Goal: Information Seeking & Learning: Learn about a topic

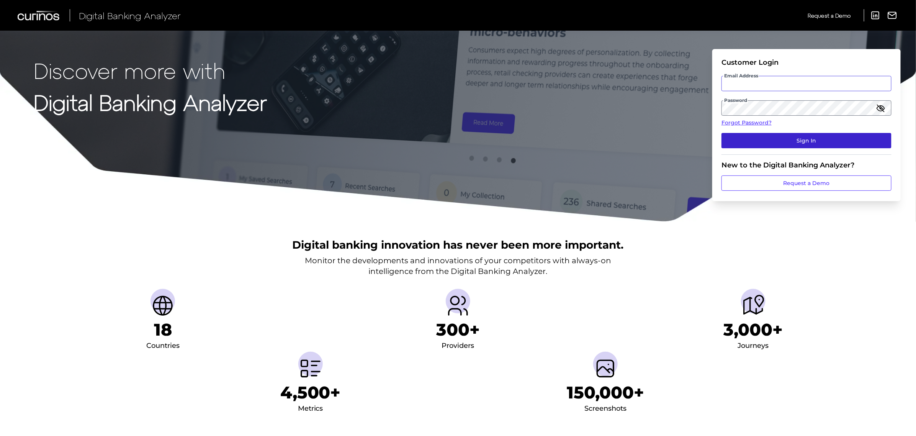
type input "[PERSON_NAME][EMAIL_ADDRESS][PERSON_NAME][DOMAIN_NAME]"
click at [796, 135] on button "Sign In" at bounding box center [807, 140] width 170 height 15
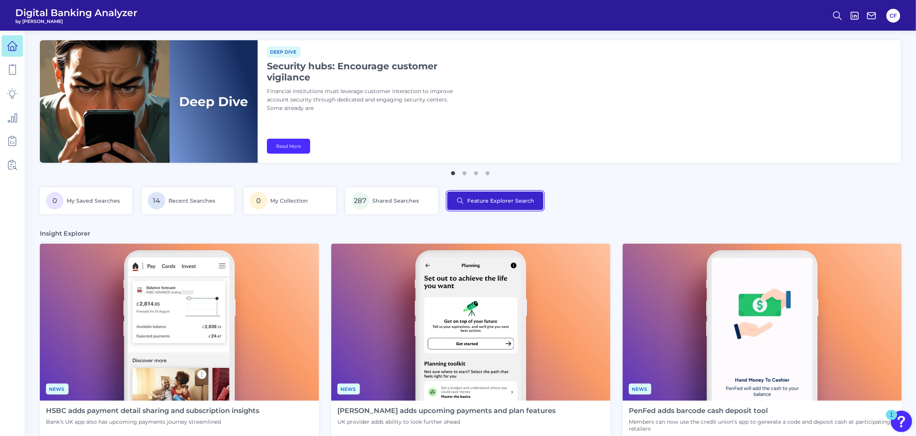
click at [485, 201] on button "Feature Explorer Search" at bounding box center [495, 201] width 96 height 18
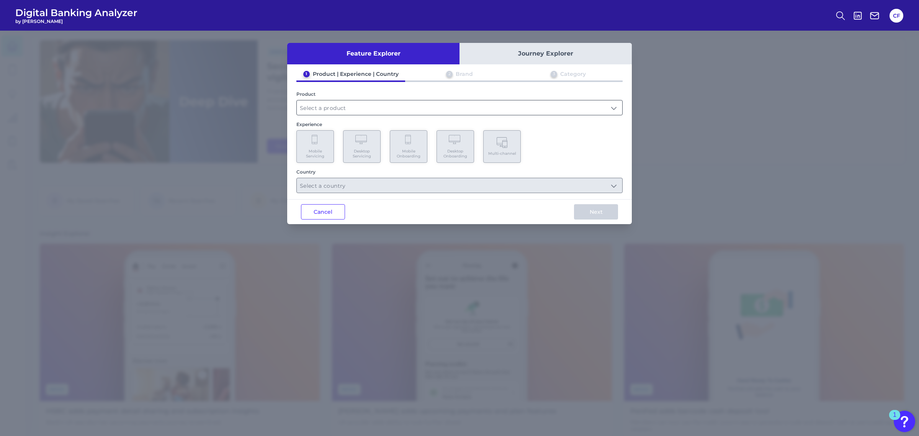
click at [350, 108] on input "text" at bounding box center [460, 107] width 326 height 15
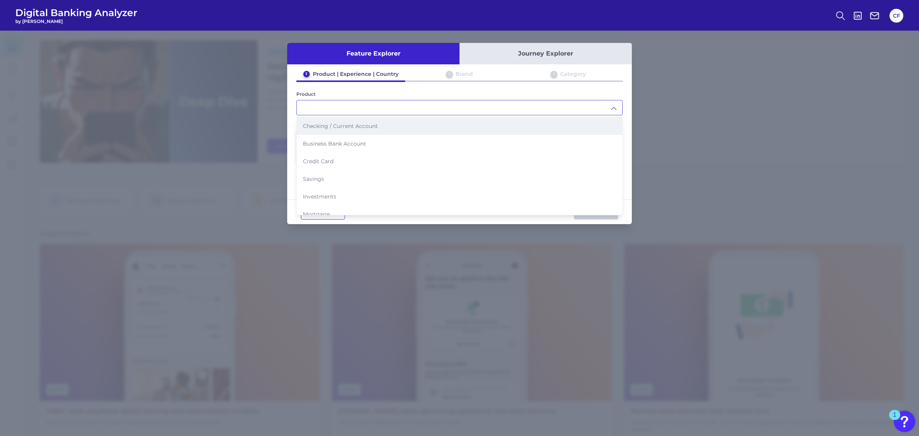
click at [374, 121] on li "Checking / Current Account" at bounding box center [460, 126] width 326 height 18
type input "Checking / Current Account"
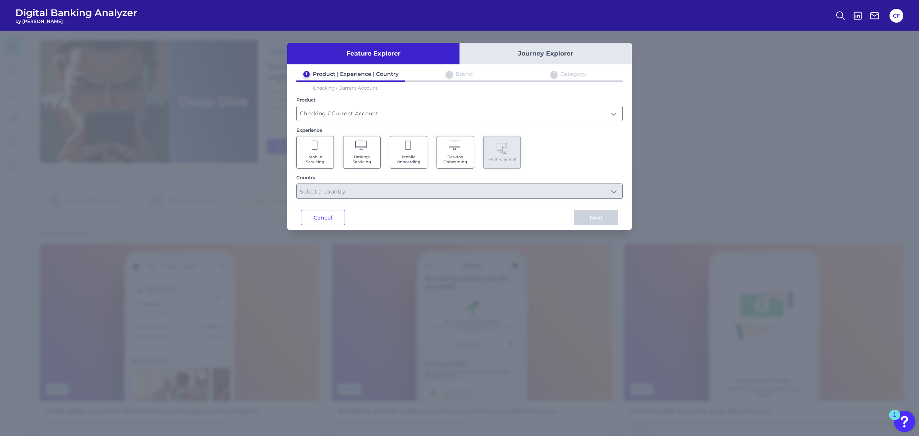
click at [316, 152] on Servicing "Mobile Servicing" at bounding box center [315, 152] width 38 height 33
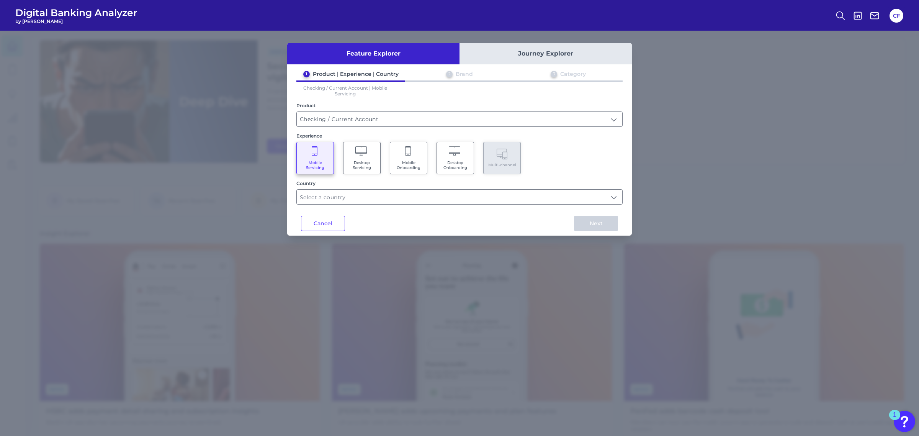
click at [416, 160] on span "Mobile Onboarding" at bounding box center [408, 165] width 29 height 10
click at [391, 195] on input "text" at bounding box center [460, 197] width 326 height 15
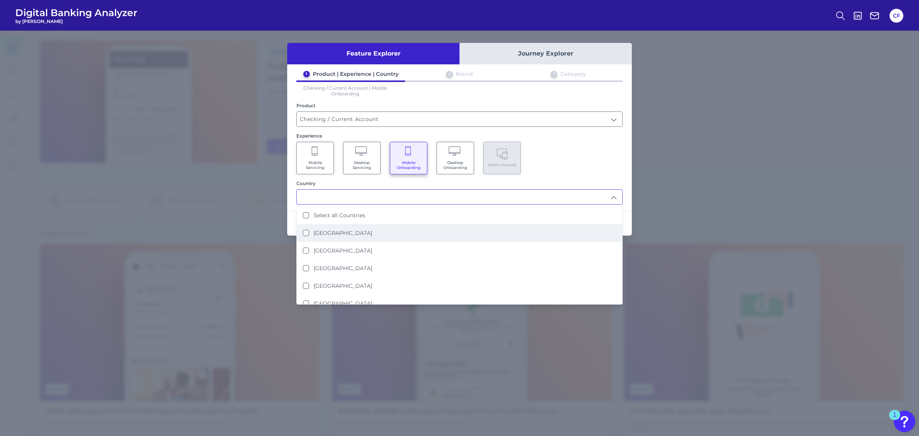
click at [334, 234] on li "[GEOGRAPHIC_DATA]" at bounding box center [460, 233] width 326 height 18
type input "[GEOGRAPHIC_DATA]"
click at [563, 150] on div "Mobile Servicing Desktop Servicing Mobile Onboarding Desktop Onboarding Multi-c…" at bounding box center [459, 158] width 326 height 33
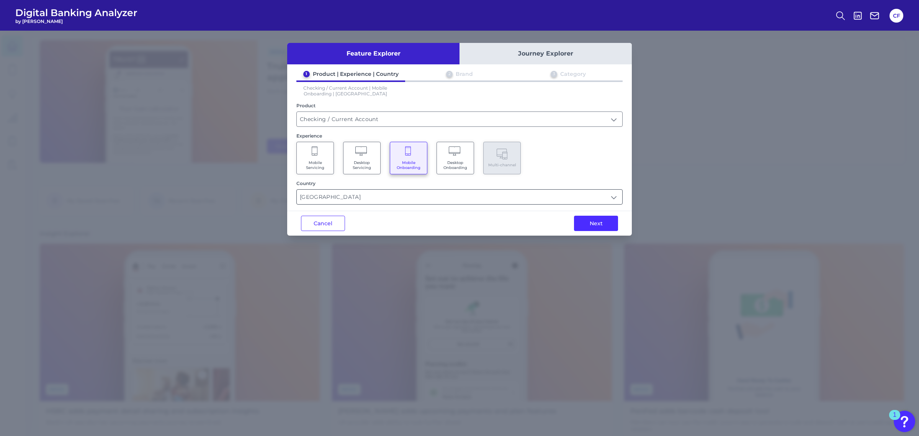
click at [562, 202] on div "Feature Explorer Journey Explorer 1 Product | Experience | Country 2 Brand 3 Ca…" at bounding box center [459, 139] width 345 height 193
click at [556, 198] on input "[GEOGRAPHIC_DATA]" at bounding box center [460, 197] width 326 height 15
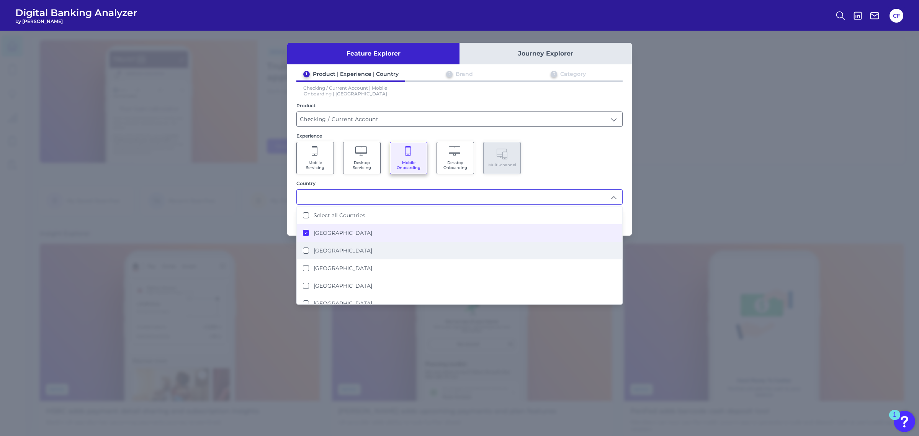
click at [339, 247] on label "[GEOGRAPHIC_DATA]" at bounding box center [343, 250] width 59 height 7
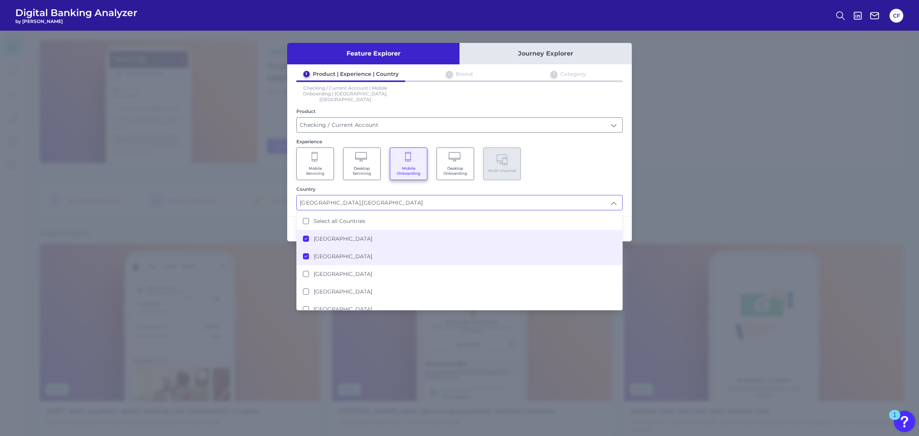
click at [387, 230] on li "[GEOGRAPHIC_DATA]" at bounding box center [460, 239] width 326 height 18
type input "[GEOGRAPHIC_DATA]"
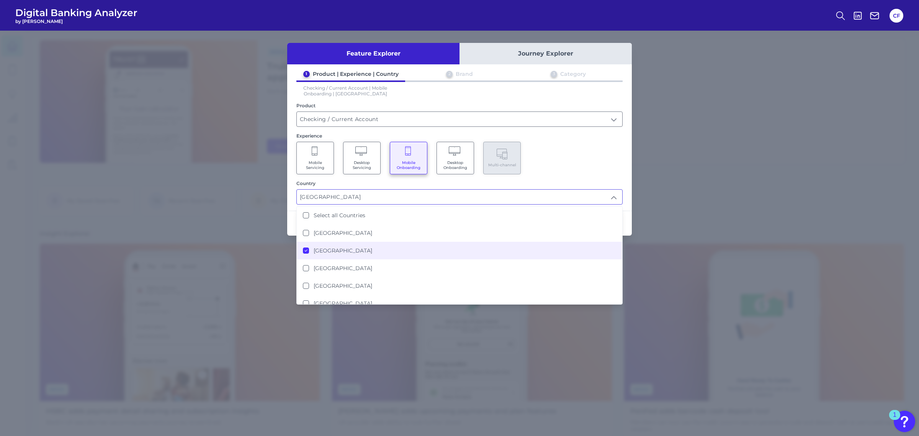
click at [364, 248] on li "[GEOGRAPHIC_DATA]" at bounding box center [460, 251] width 326 height 18
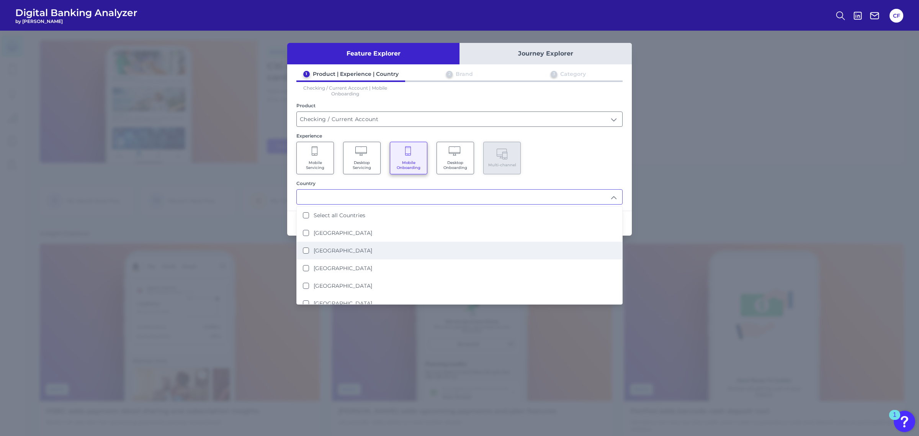
click at [350, 242] on li "[GEOGRAPHIC_DATA]" at bounding box center [460, 251] width 326 height 18
type input "[GEOGRAPHIC_DATA]"
click at [613, 192] on input "[GEOGRAPHIC_DATA]" at bounding box center [460, 197] width 326 height 15
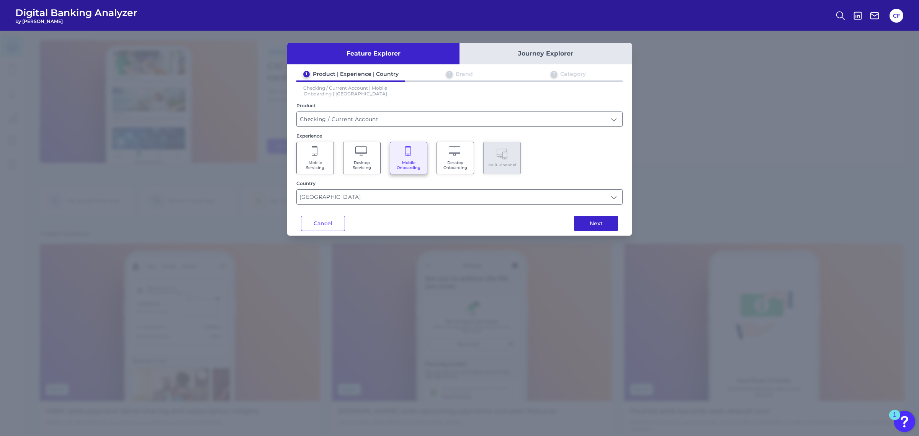
click at [604, 216] on button "Next" at bounding box center [596, 223] width 44 height 15
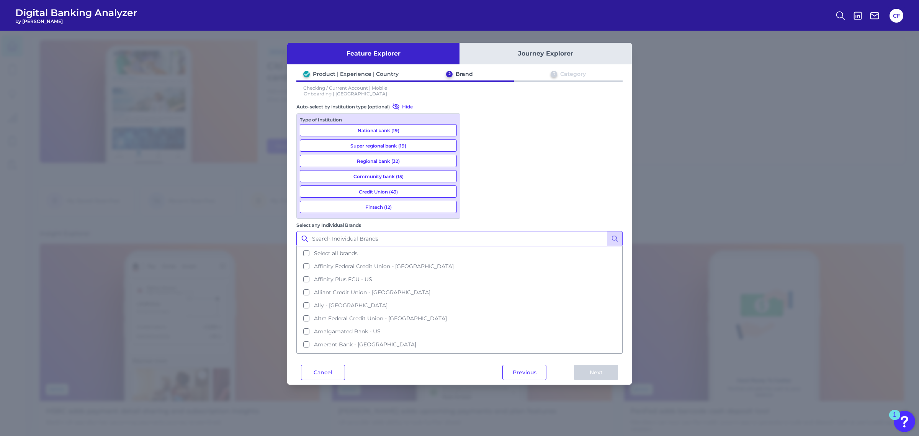
click at [518, 231] on input "Select any Individual Brands" at bounding box center [459, 238] width 326 height 15
type input "bell"
click at [618, 240] on line at bounding box center [617, 241] width 2 height 2
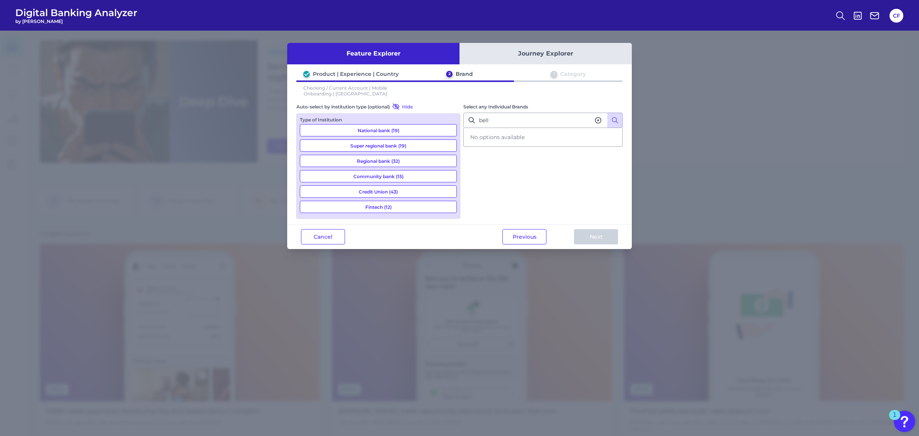
click at [598, 121] on icon at bounding box center [598, 120] width 8 height 8
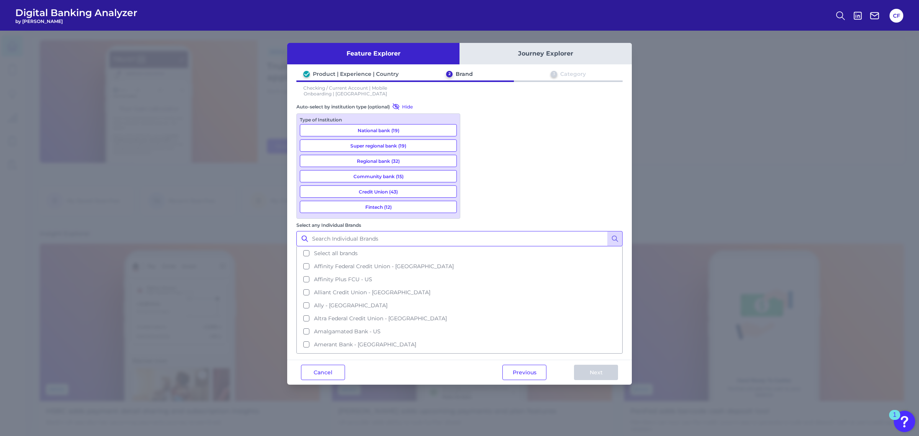
click at [534, 231] on input "Select any Individual Brands" at bounding box center [459, 238] width 326 height 15
click at [435, 144] on button "Super regional bank (19)" at bounding box center [378, 145] width 157 height 12
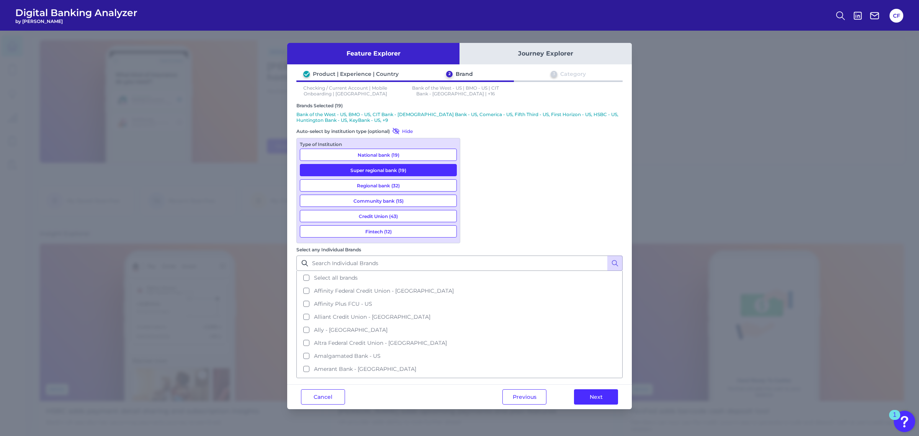
click at [435, 170] on button "Super regional bank (19)" at bounding box center [378, 170] width 157 height 12
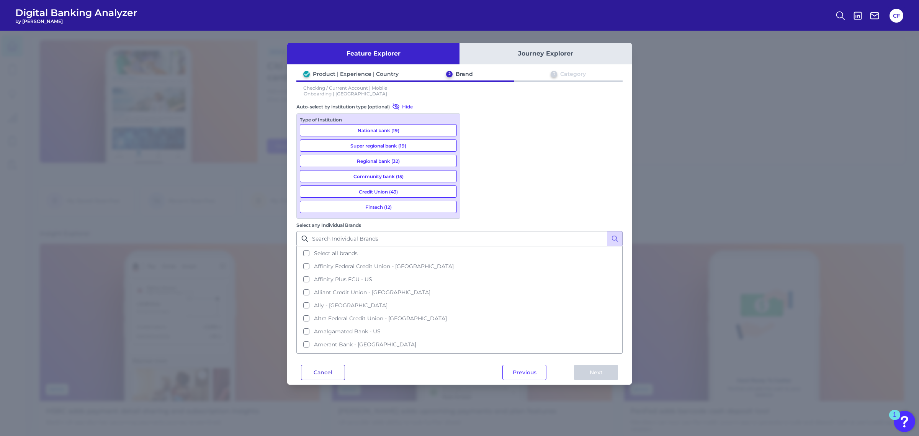
click at [319, 365] on button "Cancel" at bounding box center [323, 372] width 44 height 15
